Goal: Task Accomplishment & Management: Manage account settings

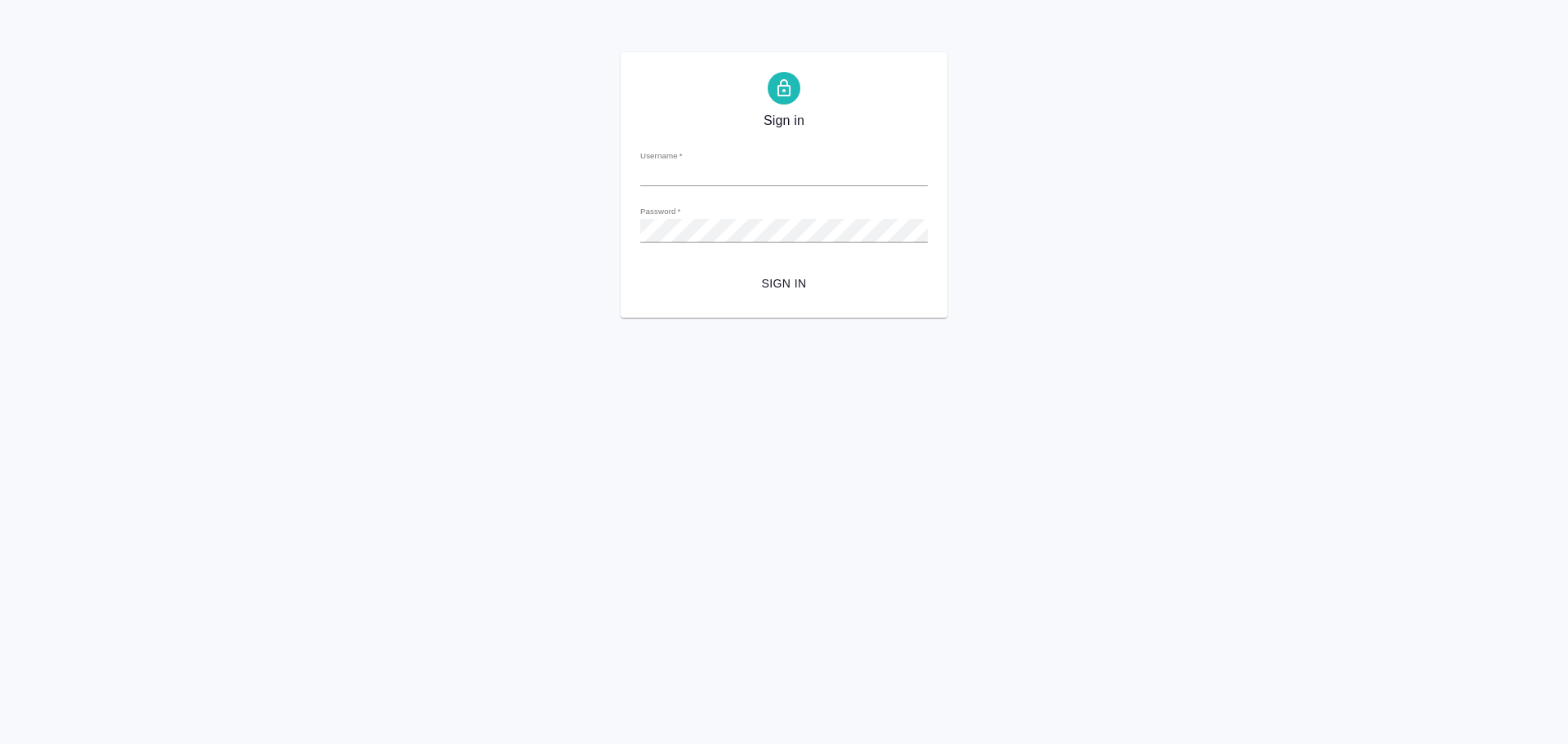
type input "alexandr.gusev@awatera.com"
click at [687, 292] on span "Sign in" at bounding box center [784, 284] width 262 height 20
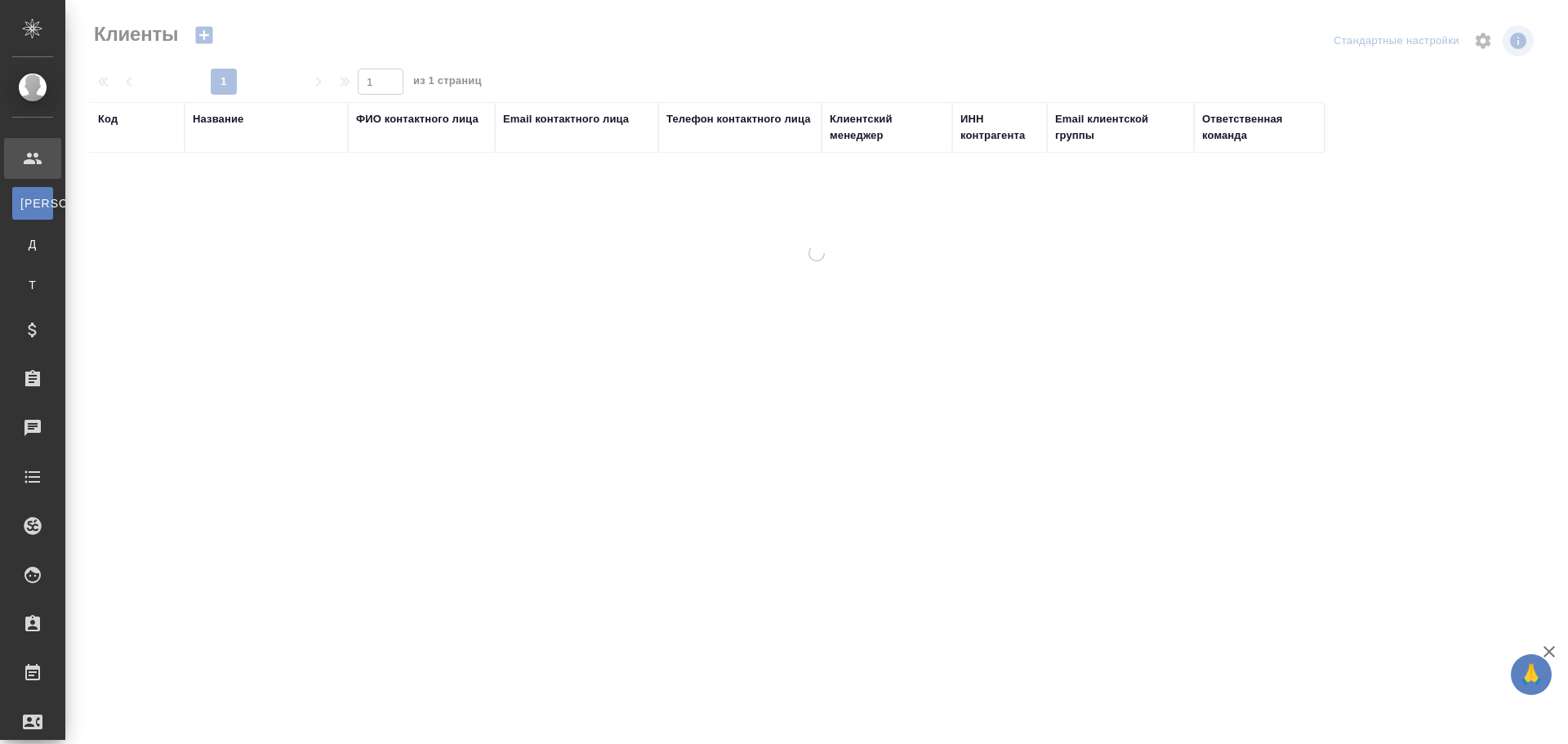
select select "RU"
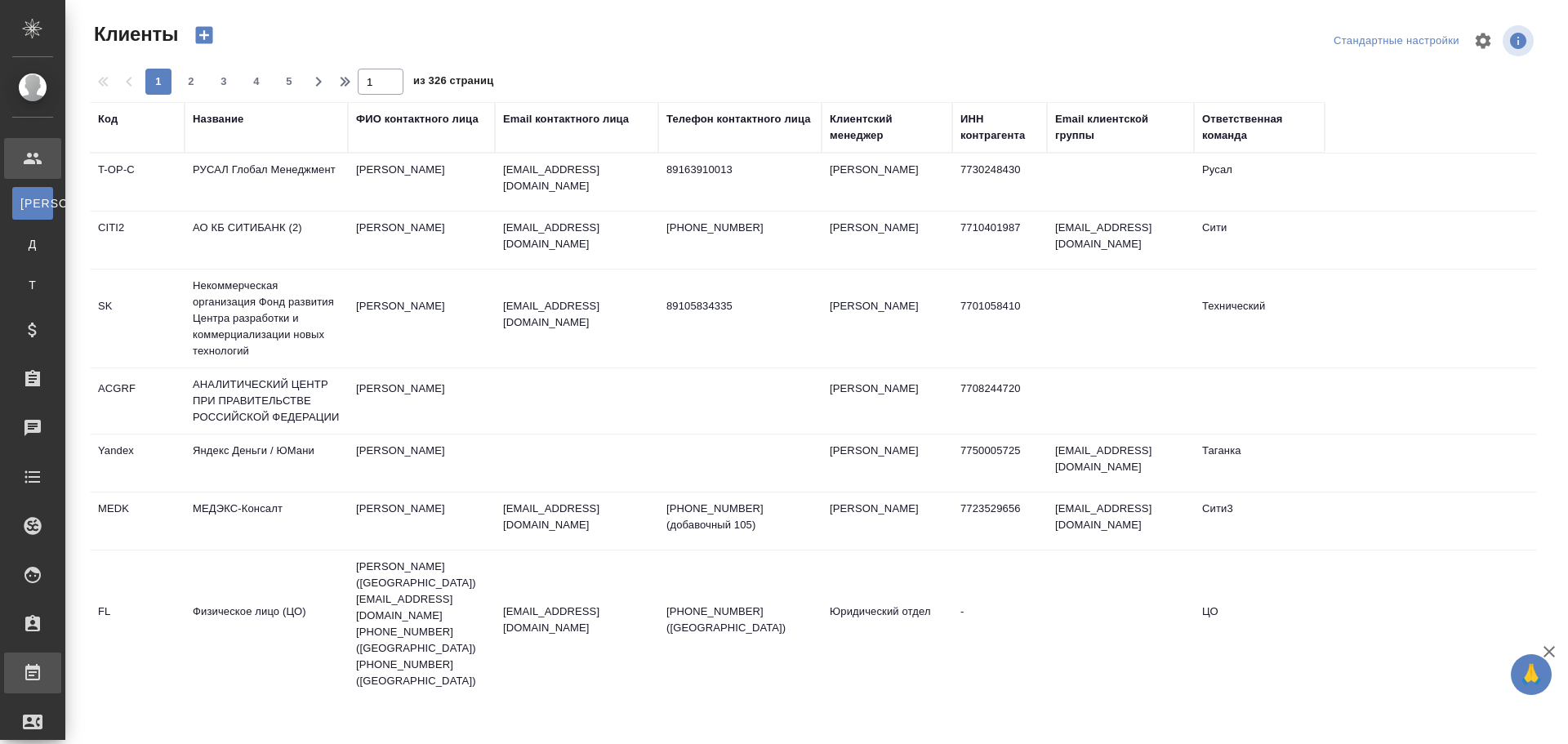
click at [33, 661] on div "Работы" at bounding box center [12, 673] width 41 height 24
